Goal: Task Accomplishment & Management: Use online tool/utility

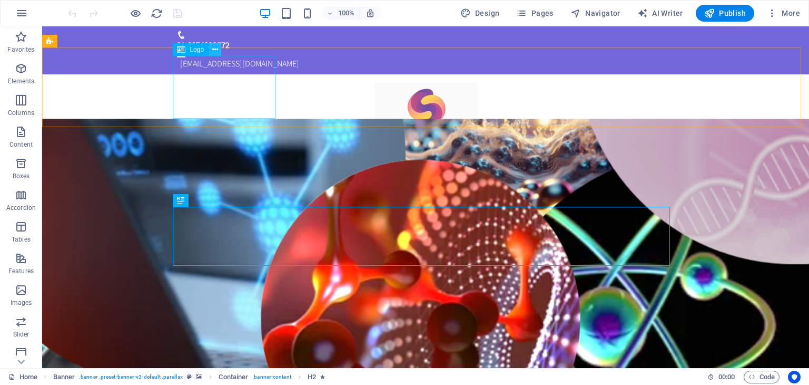
click at [217, 48] on icon at bounding box center [215, 49] width 6 height 11
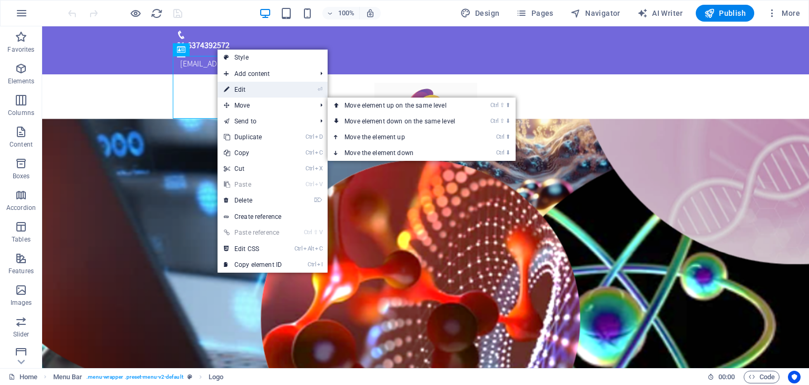
click at [257, 95] on link "⏎ Edit" at bounding box center [253, 90] width 71 height 16
select select "px"
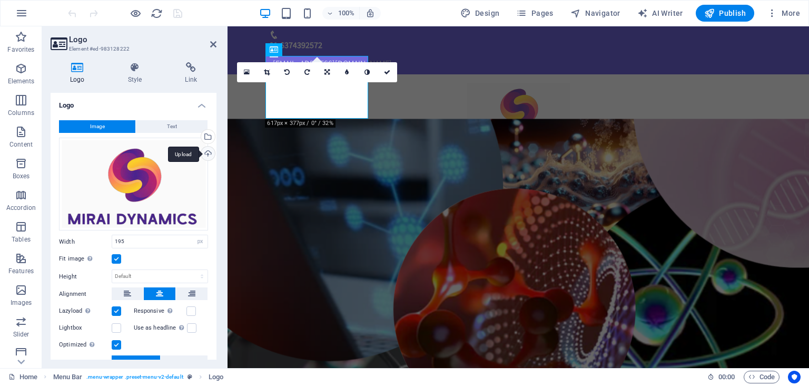
click at [205, 155] on div "Upload" at bounding box center [207, 154] width 16 height 16
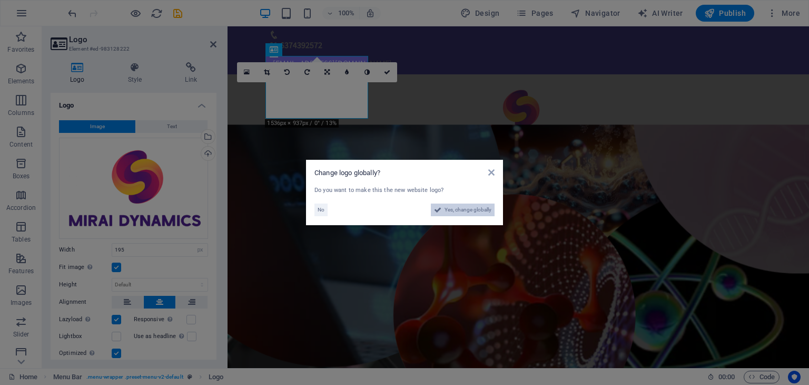
click at [439, 209] on icon at bounding box center [437, 209] width 7 height 13
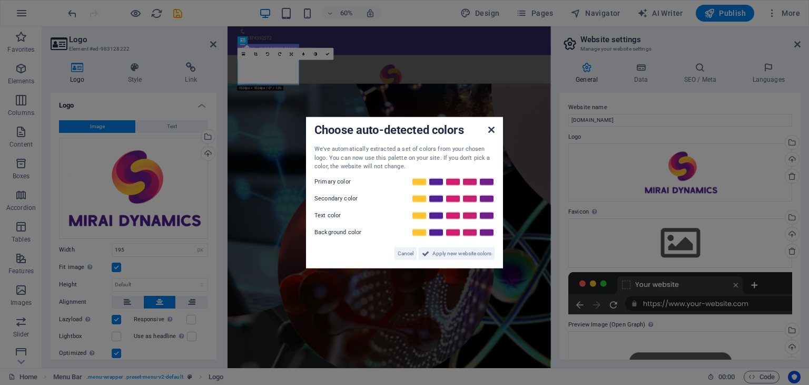
click at [490, 131] on icon at bounding box center [491, 129] width 6 height 8
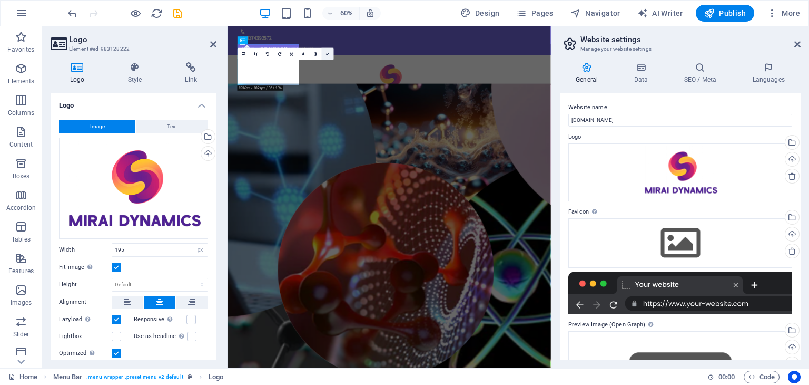
click at [329, 55] on link at bounding box center [328, 54] width 12 height 12
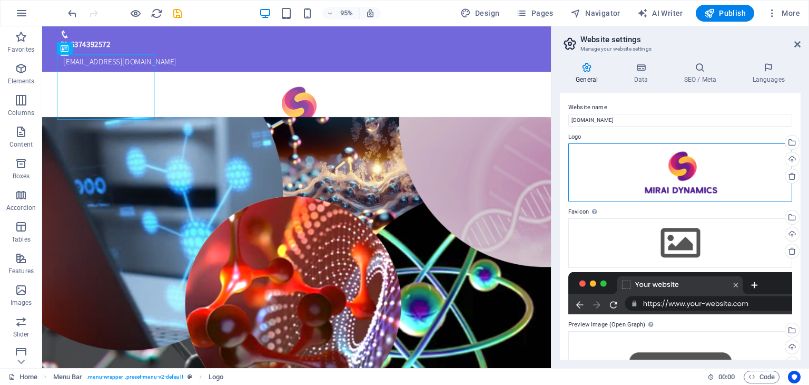
click at [680, 190] on div "Drag files here, click to choose files or select files from Files or our free s…" at bounding box center [680, 172] width 224 height 58
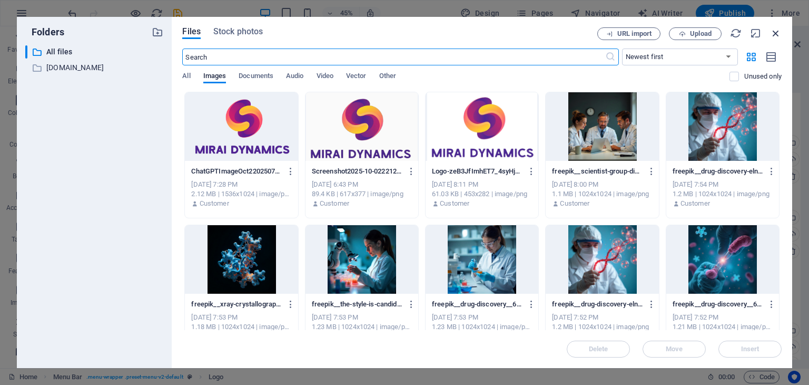
click at [776, 30] on icon "button" at bounding box center [776, 33] width 12 height 12
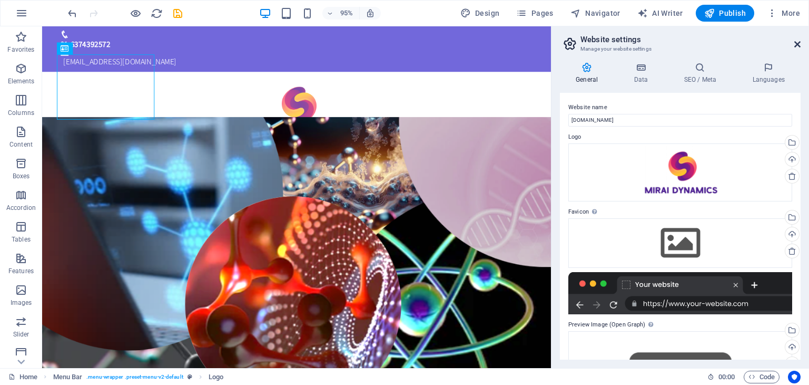
click at [794, 44] on icon at bounding box center [797, 44] width 6 height 8
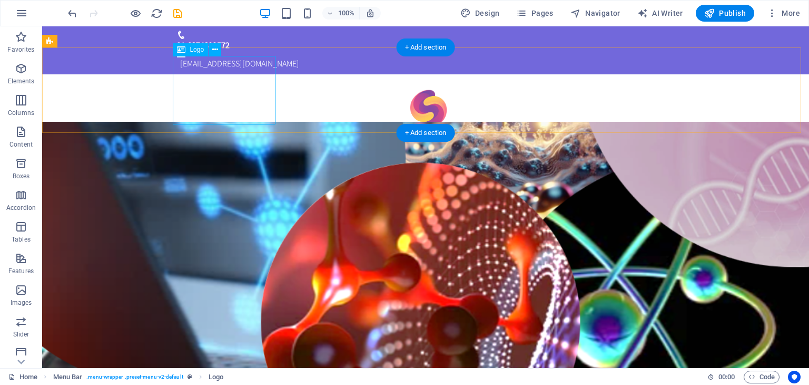
click at [222, 85] on div at bounding box center [425, 117] width 497 height 68
click at [217, 49] on icon at bounding box center [215, 49] width 6 height 11
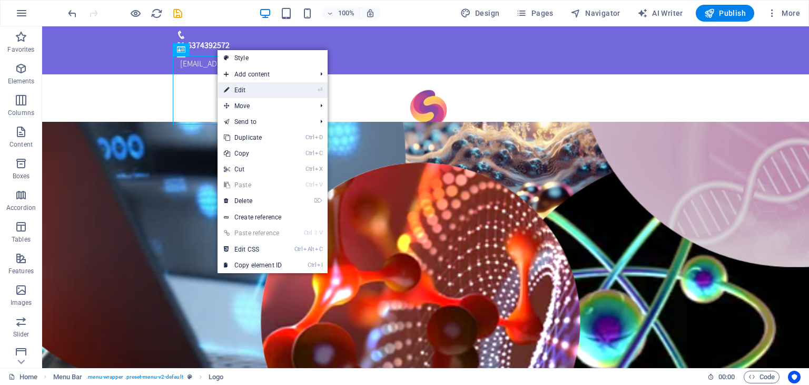
click at [234, 85] on link "⏎ Edit" at bounding box center [253, 90] width 71 height 16
select select "px"
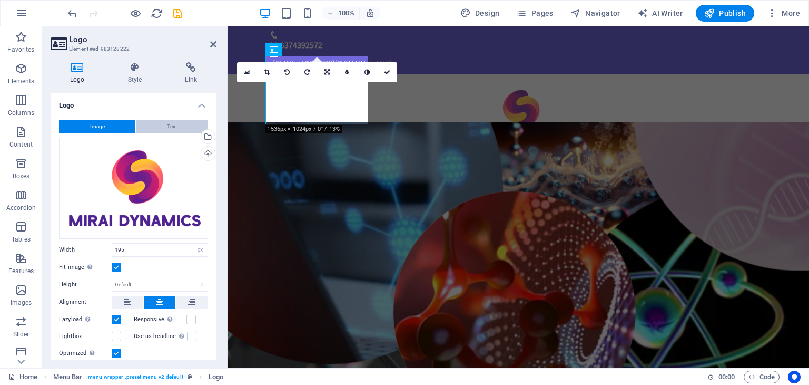
click at [161, 123] on button "Text" at bounding box center [172, 126] width 72 height 13
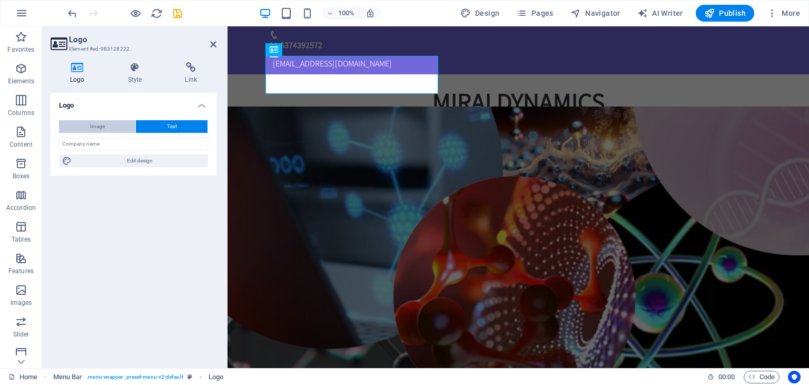
click at [122, 125] on button "Image" at bounding box center [97, 126] width 76 height 13
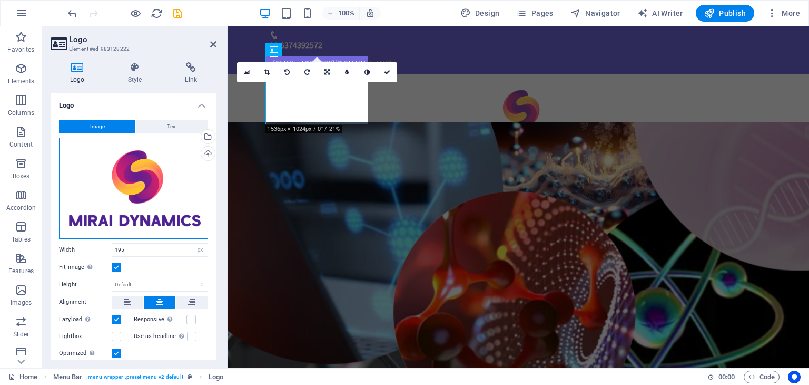
click at [137, 207] on div "Drag files here, click to choose files or select files from Files or our free s…" at bounding box center [133, 188] width 149 height 101
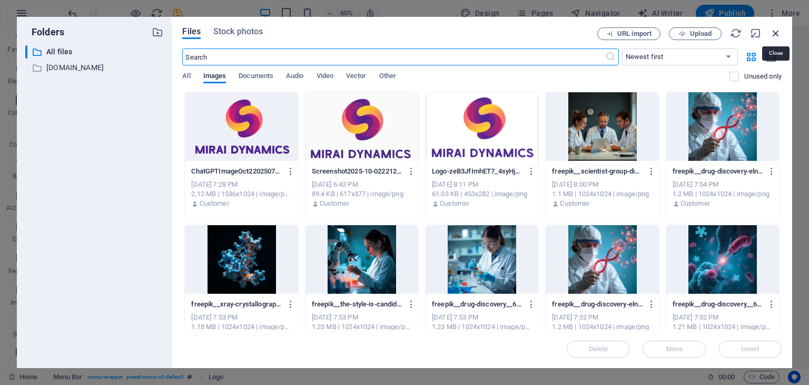
click at [777, 32] on icon "button" at bounding box center [776, 33] width 12 height 12
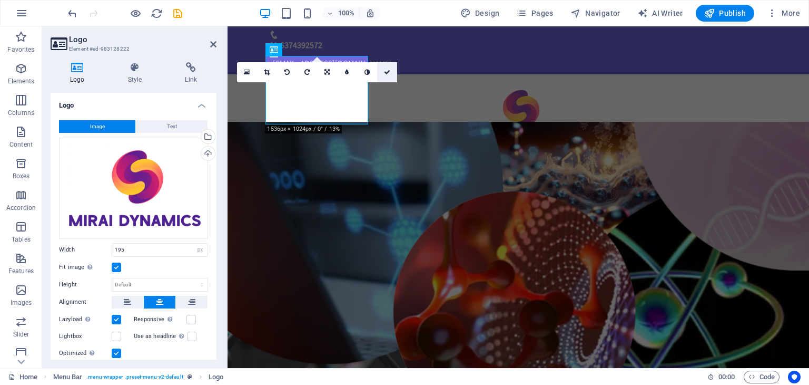
click at [389, 72] on icon at bounding box center [387, 72] width 6 height 6
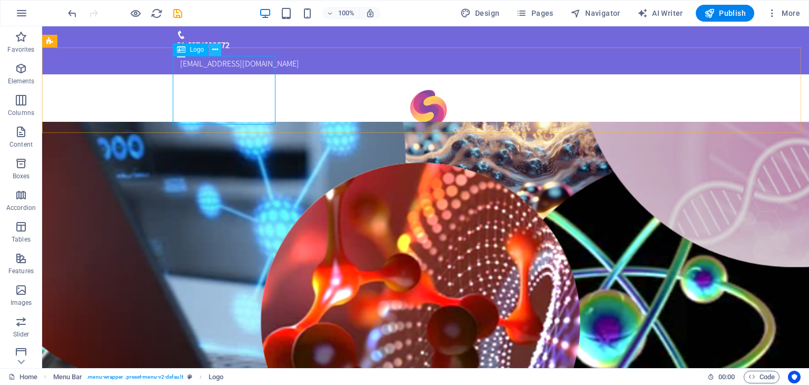
click at [218, 54] on button at bounding box center [215, 49] width 13 height 13
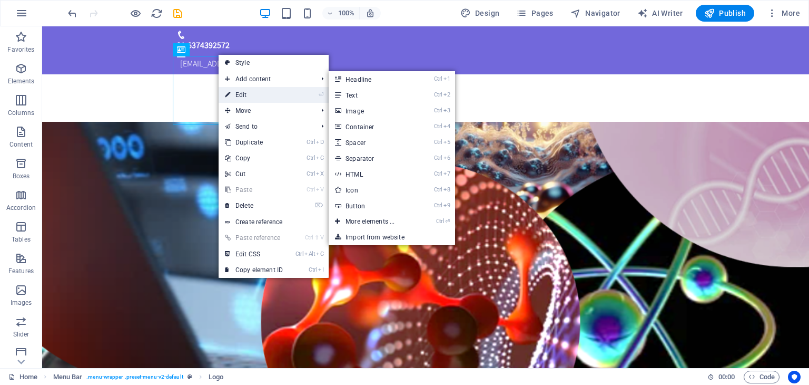
click at [258, 97] on link "⏎ Edit" at bounding box center [254, 95] width 71 height 16
select select "px"
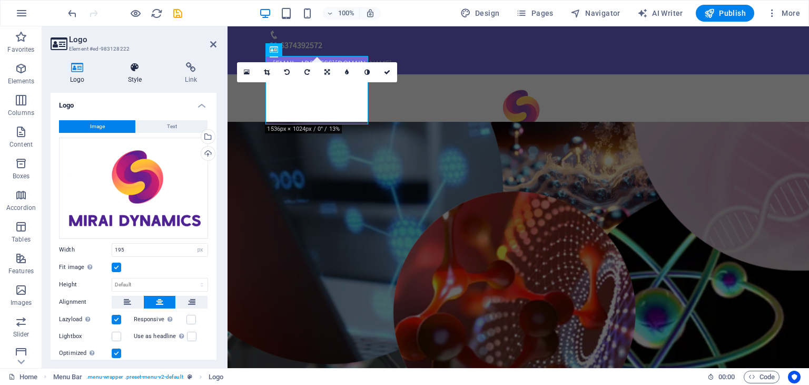
click at [133, 77] on h4 "Style" at bounding box center [137, 73] width 57 height 22
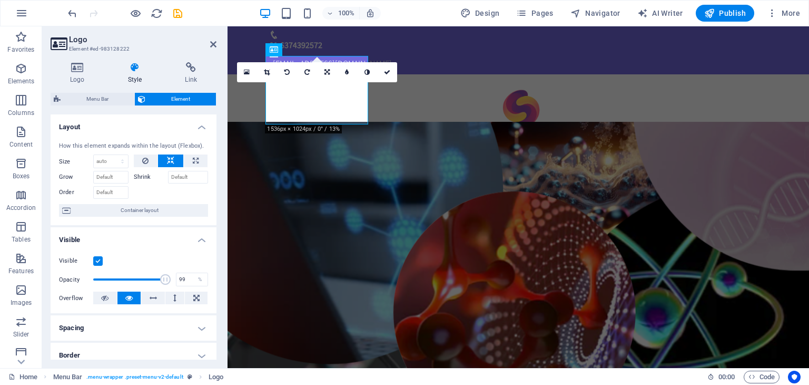
type input "100"
drag, startPoint x: 163, startPoint y: 280, endPoint x: 171, endPoint y: 280, distance: 7.4
click at [171, 280] on span at bounding box center [167, 279] width 11 height 11
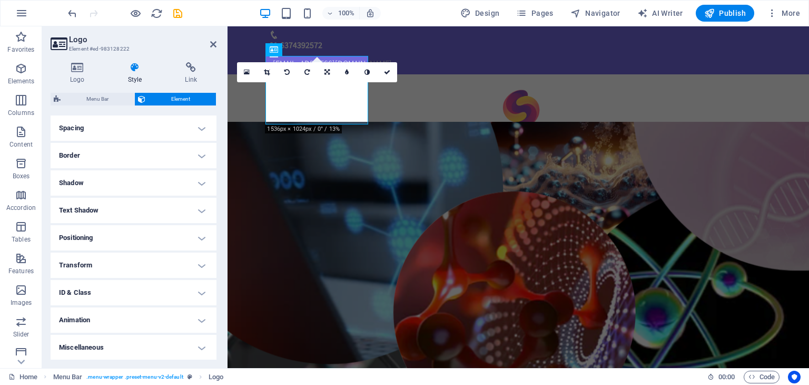
scroll to position [200, 0]
click at [161, 130] on h4 "Spacing" at bounding box center [134, 127] width 166 height 25
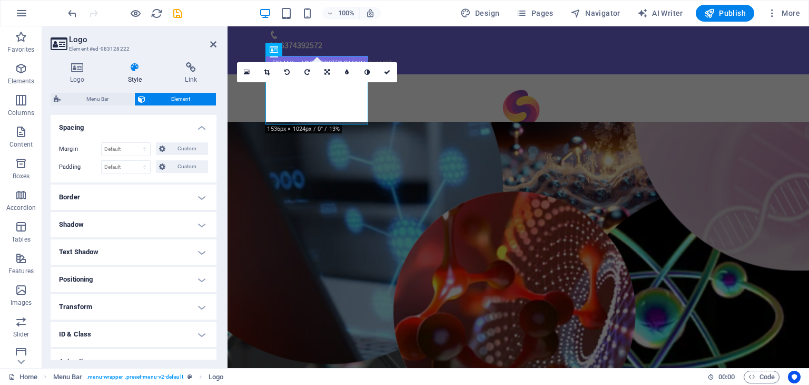
click at [152, 249] on h4 "Text Shadow" at bounding box center [134, 251] width 166 height 25
click at [132, 274] on span "None" at bounding box center [132, 273] width 13 height 13
click at [385, 73] on icon at bounding box center [387, 72] width 6 height 6
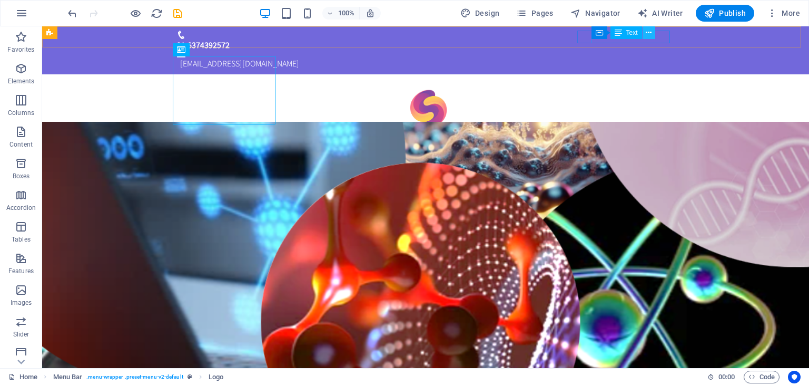
click at [646, 32] on icon at bounding box center [649, 32] width 6 height 11
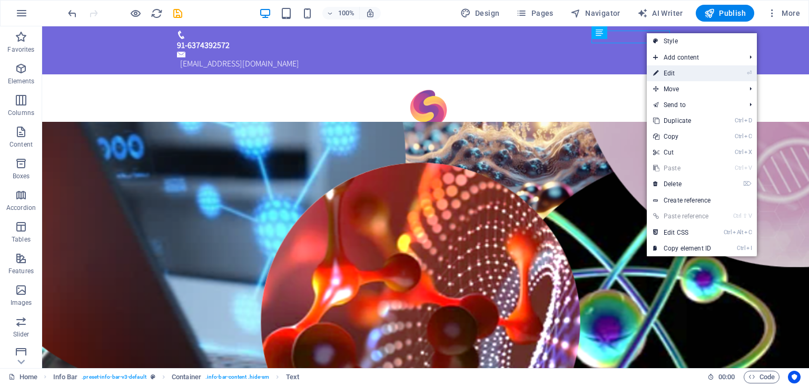
click at [679, 67] on link "⏎ Edit" at bounding box center [682, 73] width 71 height 16
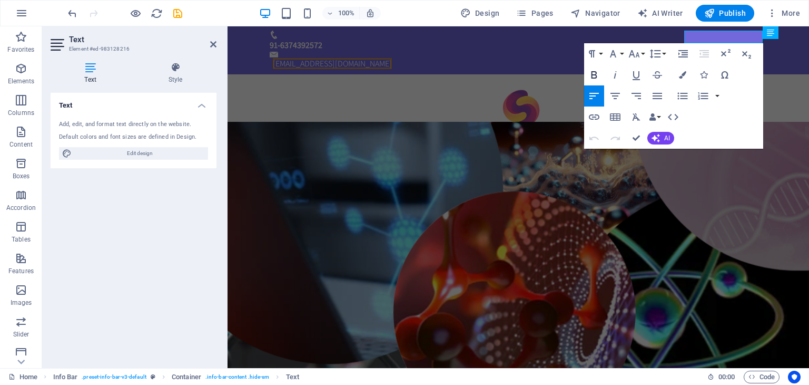
click at [598, 73] on icon "button" at bounding box center [594, 74] width 13 height 13
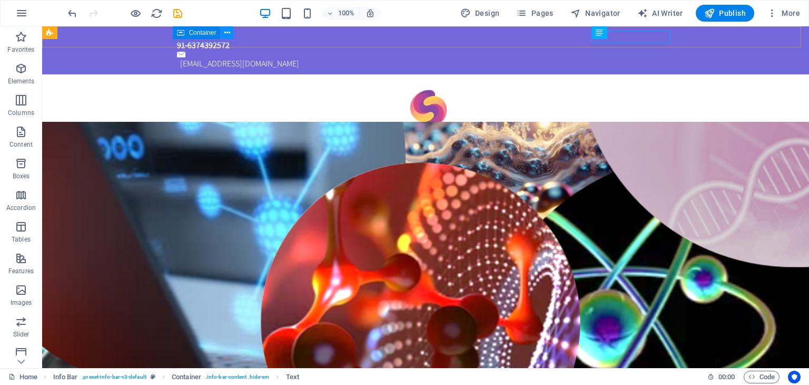
click at [223, 34] on button at bounding box center [227, 32] width 13 height 13
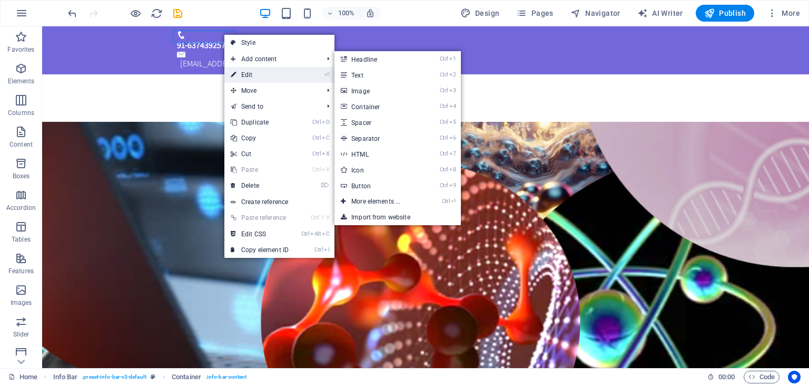
click at [244, 70] on link "⏎ Edit" at bounding box center [259, 75] width 71 height 16
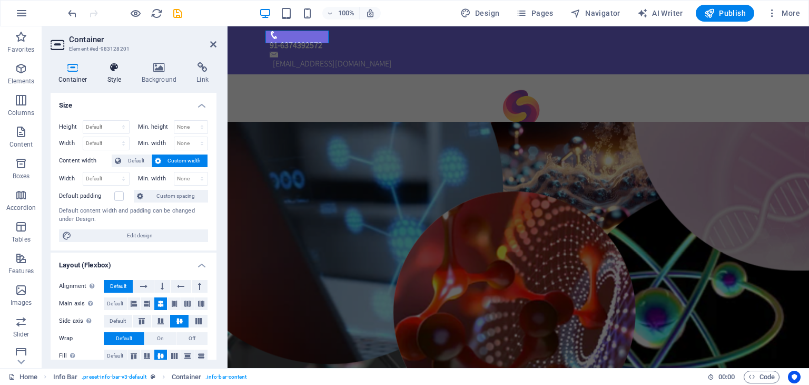
click at [119, 76] on h4 "Style" at bounding box center [117, 73] width 34 height 22
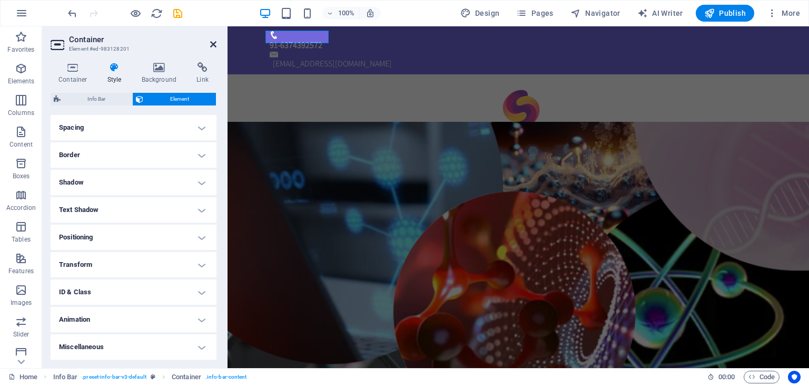
click at [213, 46] on icon at bounding box center [213, 44] width 6 height 8
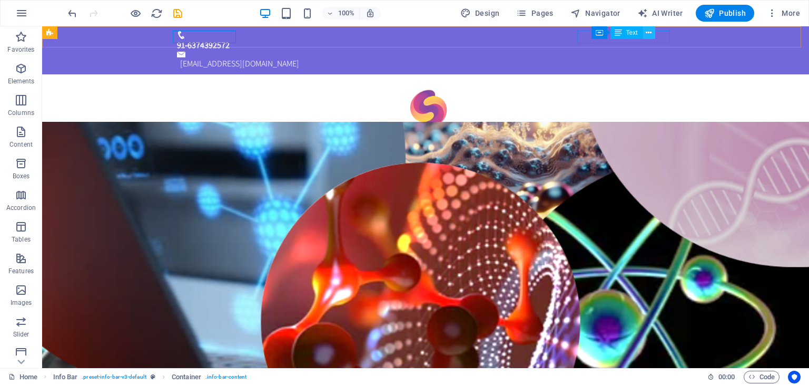
click at [651, 34] on icon at bounding box center [649, 32] width 6 height 11
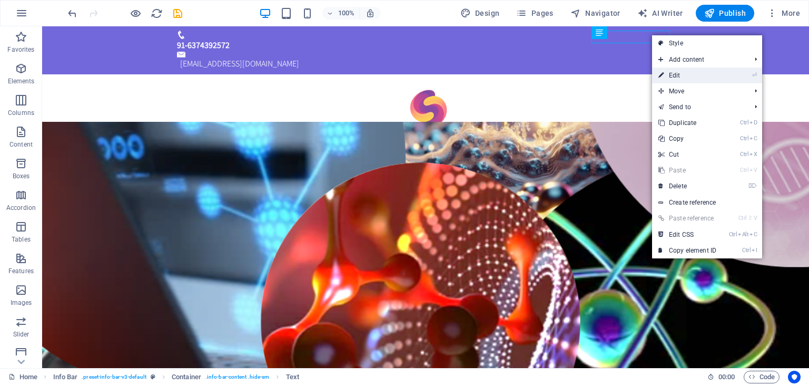
click at [691, 74] on link "⏎ Edit" at bounding box center [687, 75] width 71 height 16
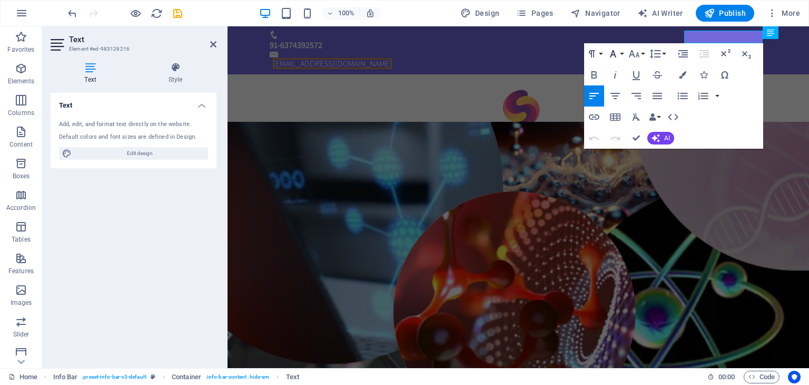
click at [621, 54] on button "Font Family" at bounding box center [615, 53] width 20 height 21
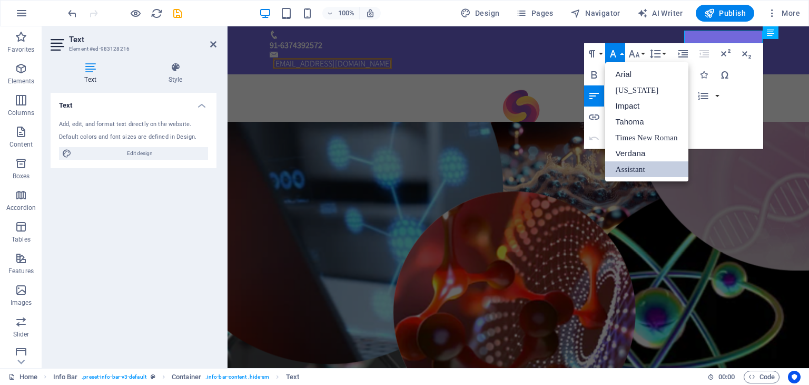
scroll to position [0, 0]
click at [642, 155] on link "Verdana" at bounding box center [646, 153] width 83 height 16
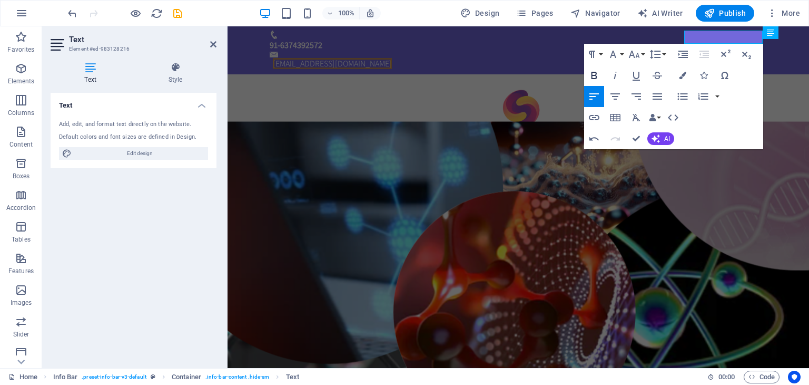
click at [594, 72] on icon "button" at bounding box center [594, 75] width 6 height 7
click at [616, 52] on icon "button" at bounding box center [613, 54] width 13 height 13
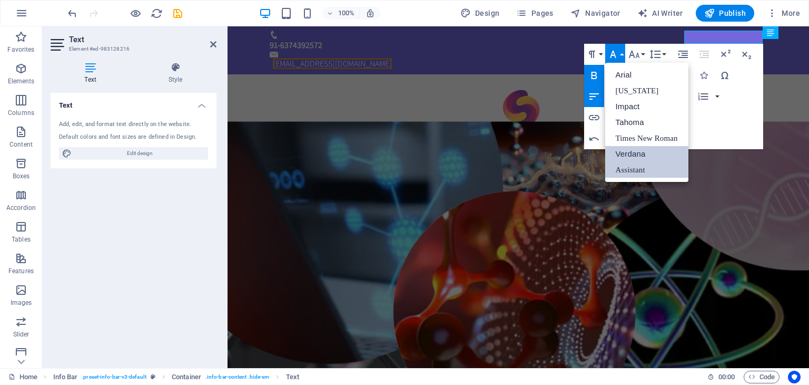
click at [650, 165] on link "Assistant" at bounding box center [646, 170] width 83 height 16
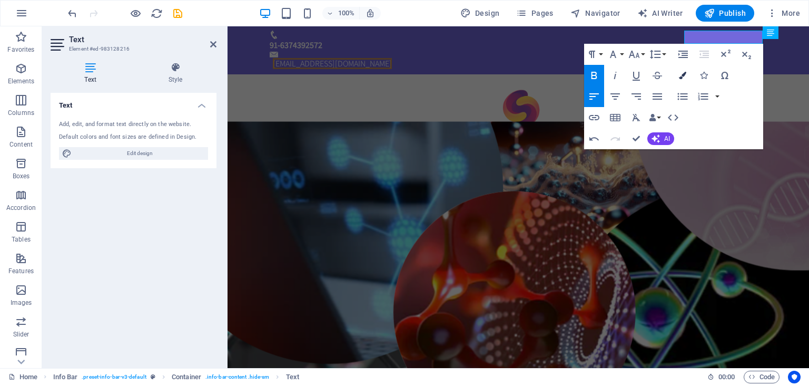
click at [683, 74] on icon "button" at bounding box center [682, 75] width 7 height 7
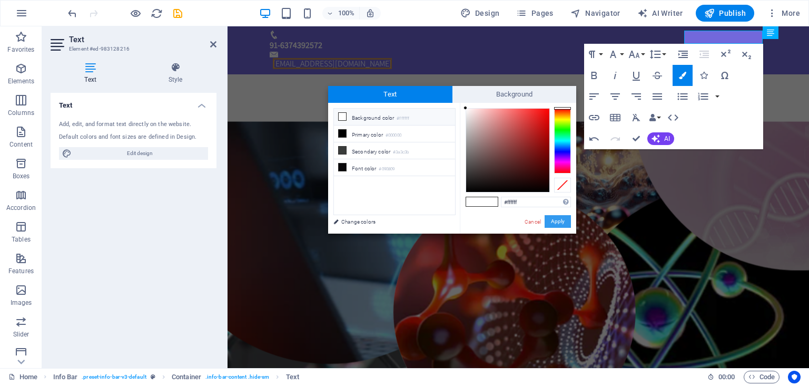
click at [554, 224] on button "Apply" at bounding box center [558, 221] width 26 height 13
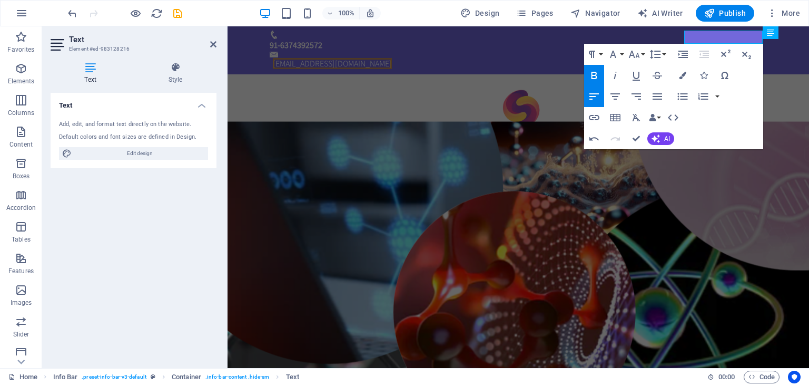
click at [593, 74] on icon "button" at bounding box center [594, 75] width 13 height 13
click at [594, 74] on icon "button" at bounding box center [594, 75] width 13 height 13
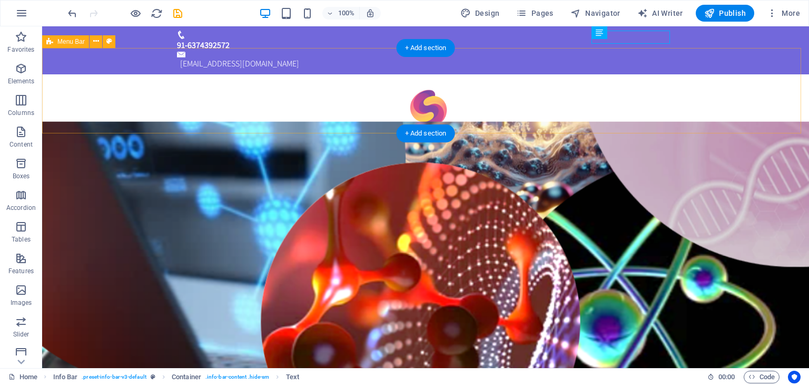
click at [698, 74] on div "Home Vission Products About us Contact Menu" at bounding box center [425, 124] width 767 height 101
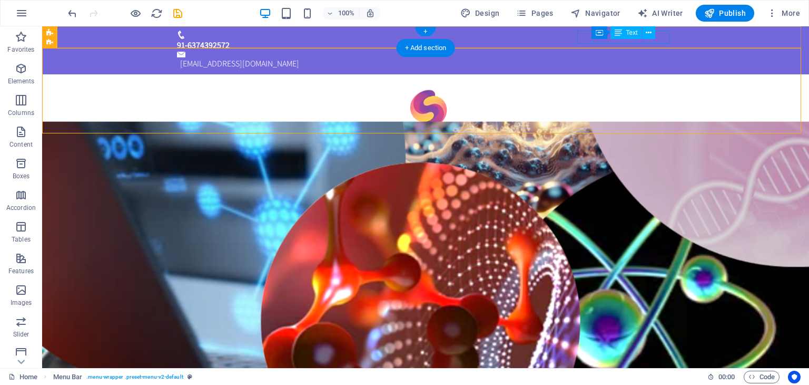
click at [653, 57] on div "[EMAIL_ADDRESS][DOMAIN_NAME]" at bounding box center [427, 63] width 494 height 13
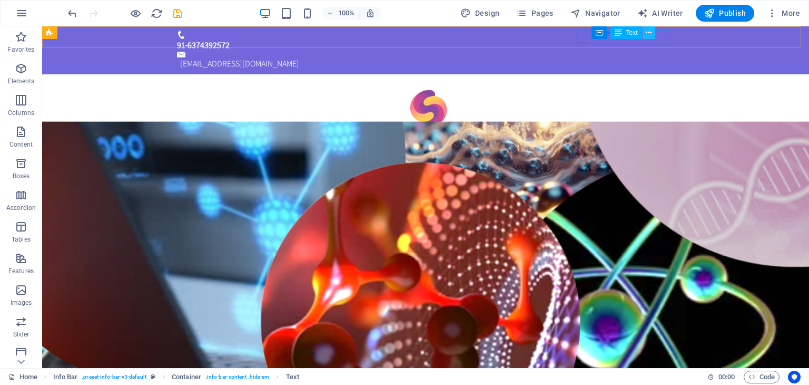
click at [647, 32] on icon at bounding box center [649, 32] width 6 height 11
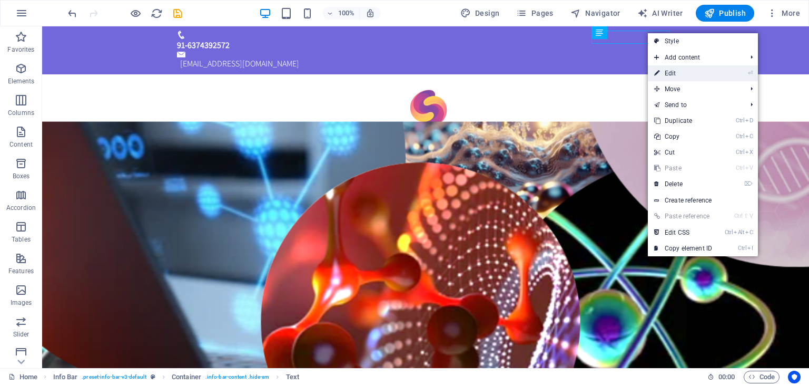
click at [662, 76] on link "⏎ Edit" at bounding box center [683, 73] width 71 height 16
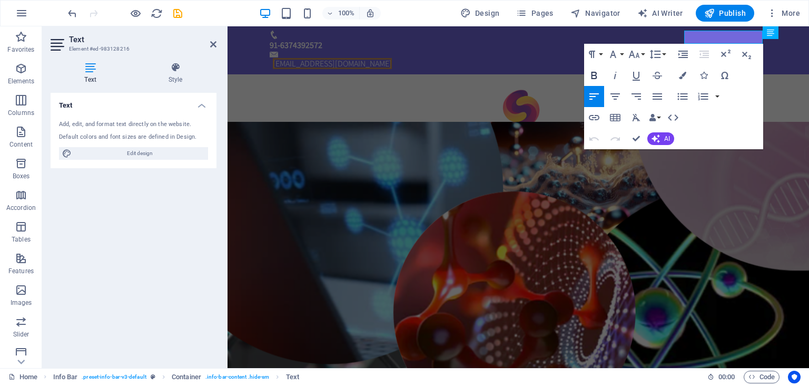
click at [596, 75] on icon "button" at bounding box center [594, 75] width 13 height 13
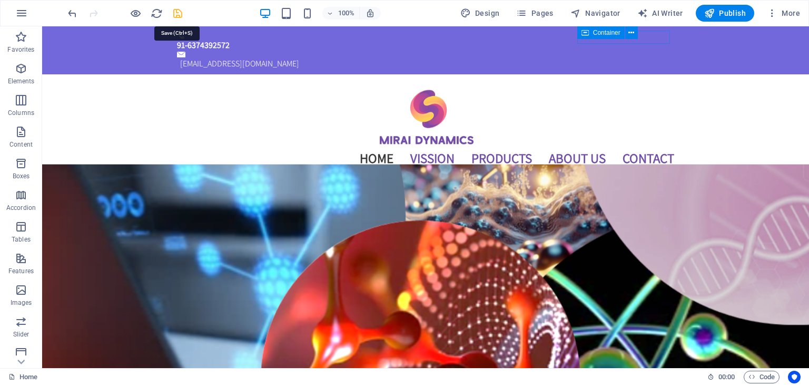
click at [173, 10] on icon "save" at bounding box center [178, 13] width 12 height 12
checkbox input "false"
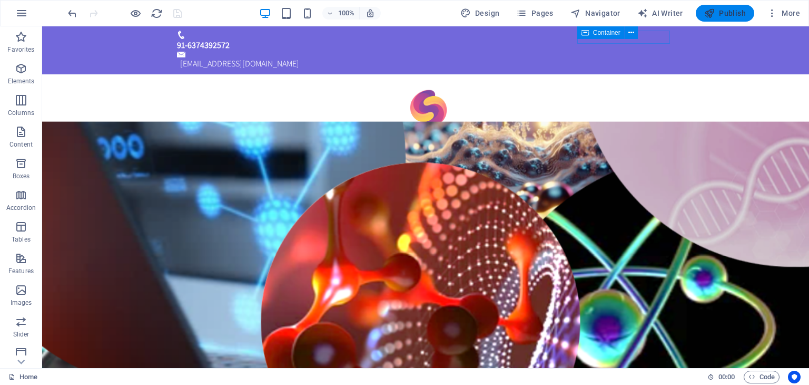
click at [731, 13] on span "Publish" at bounding box center [725, 13] width 42 height 11
